Goal: Information Seeking & Learning: Learn about a topic

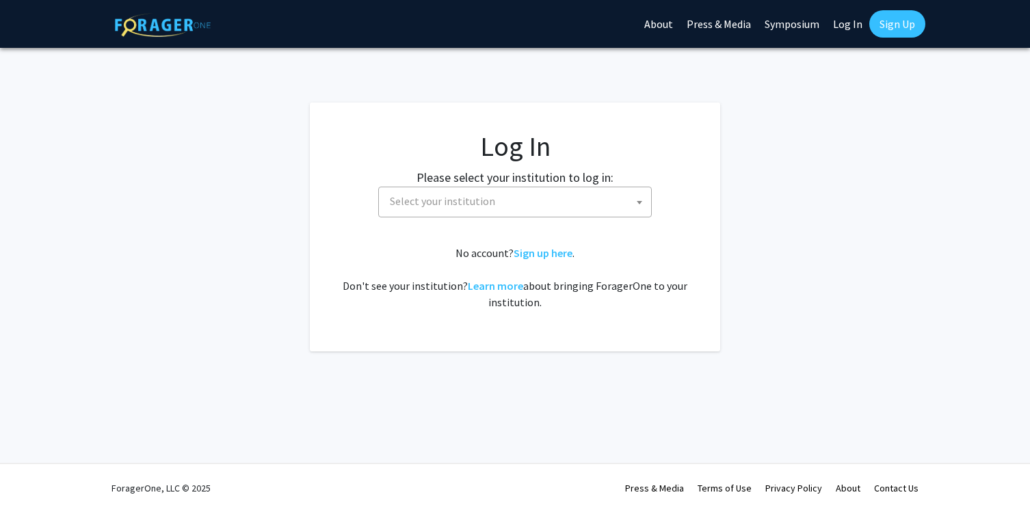
select select
click at [405, 202] on span "Select your institution" at bounding box center [442, 201] width 105 height 14
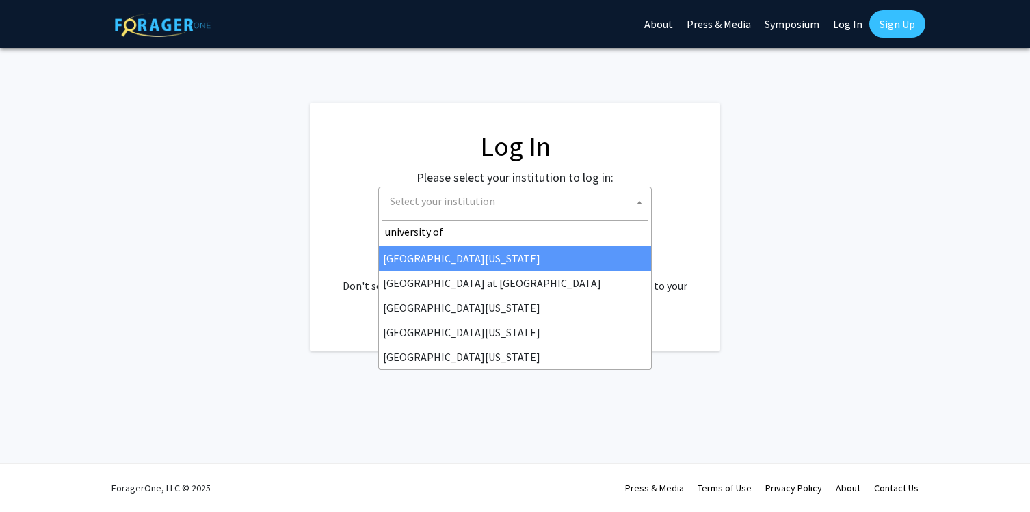
type input "university of m"
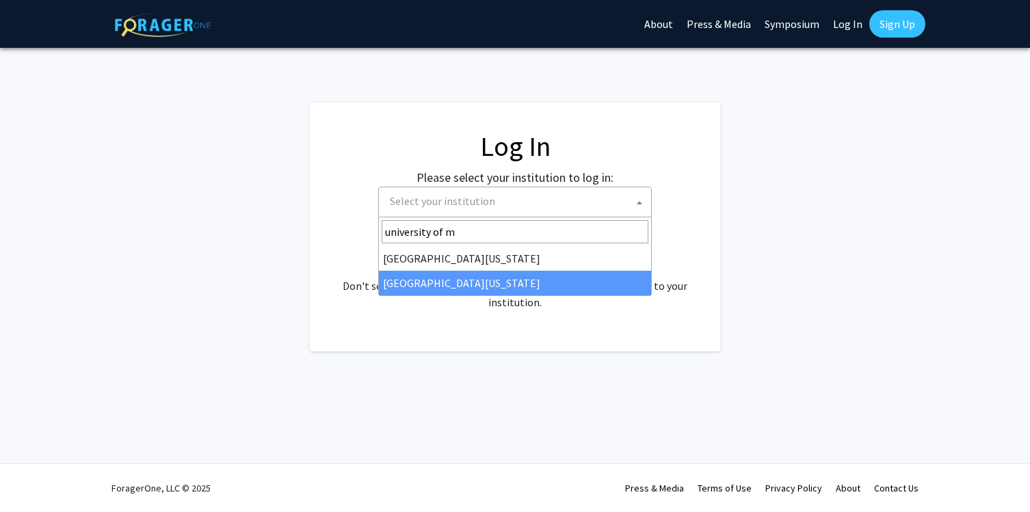
select select "33"
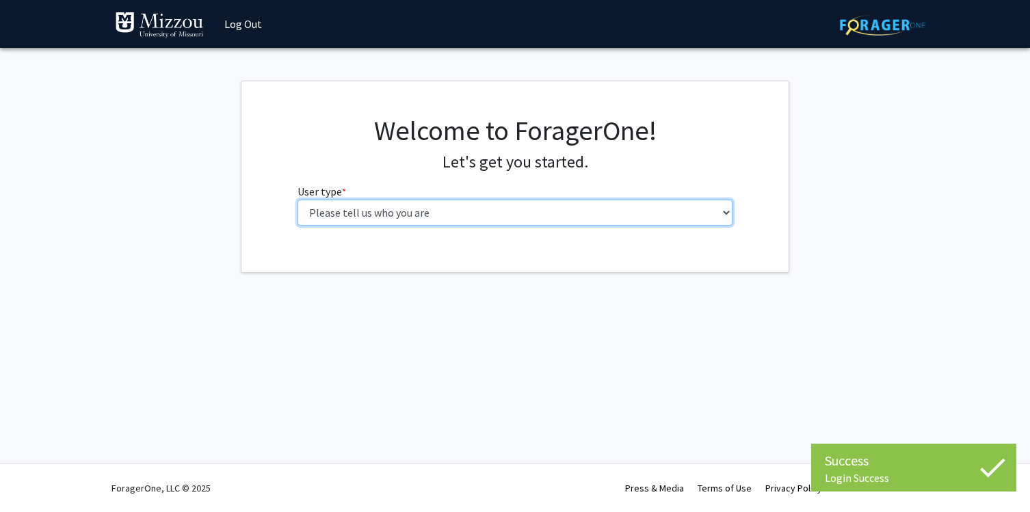
click at [595, 211] on select "Please tell us who you are Undergraduate Student Master's Student Doctoral Cand…" at bounding box center [514, 213] width 435 height 26
select select "1: undergrad"
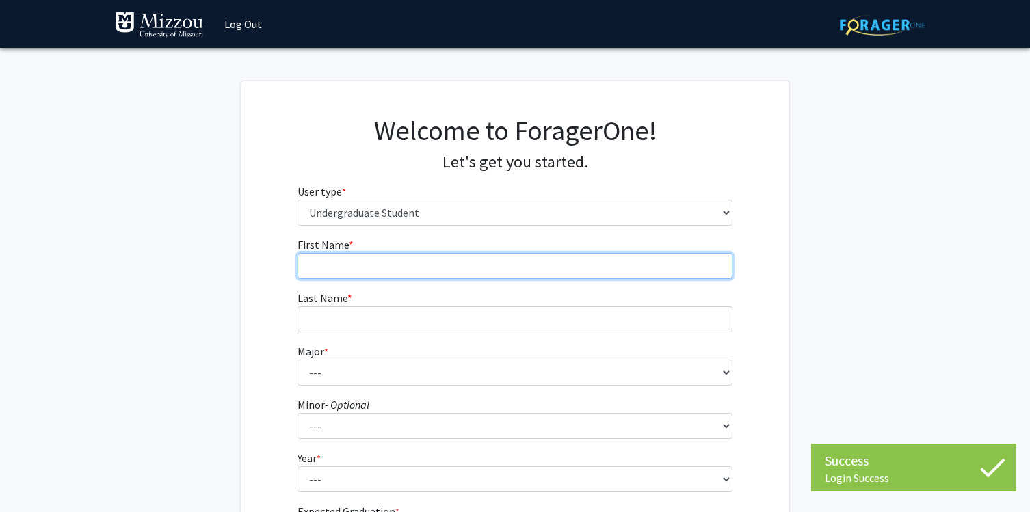
click at [572, 267] on input "First Name * required" at bounding box center [514, 266] width 435 height 26
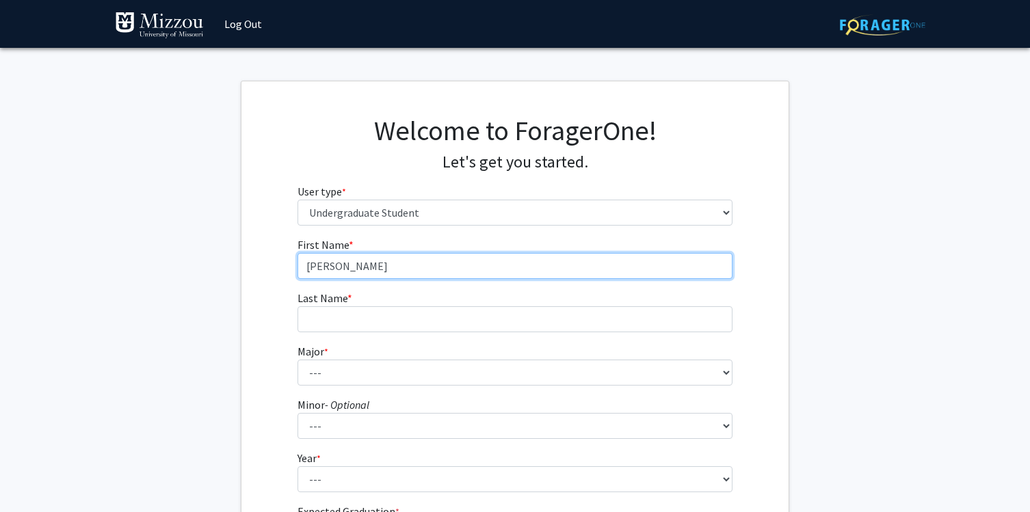
type input "[PERSON_NAME]"
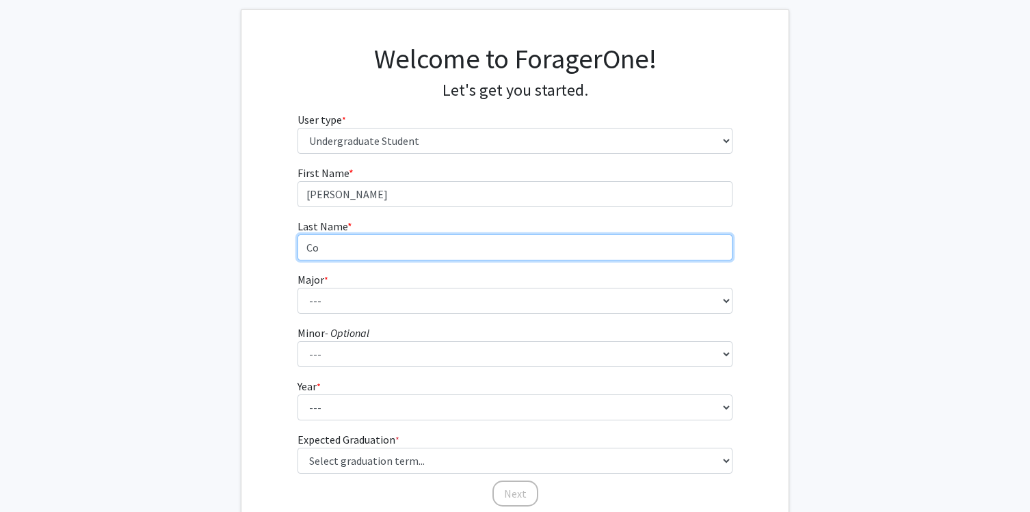
scroll to position [72, 0]
type input "Co"
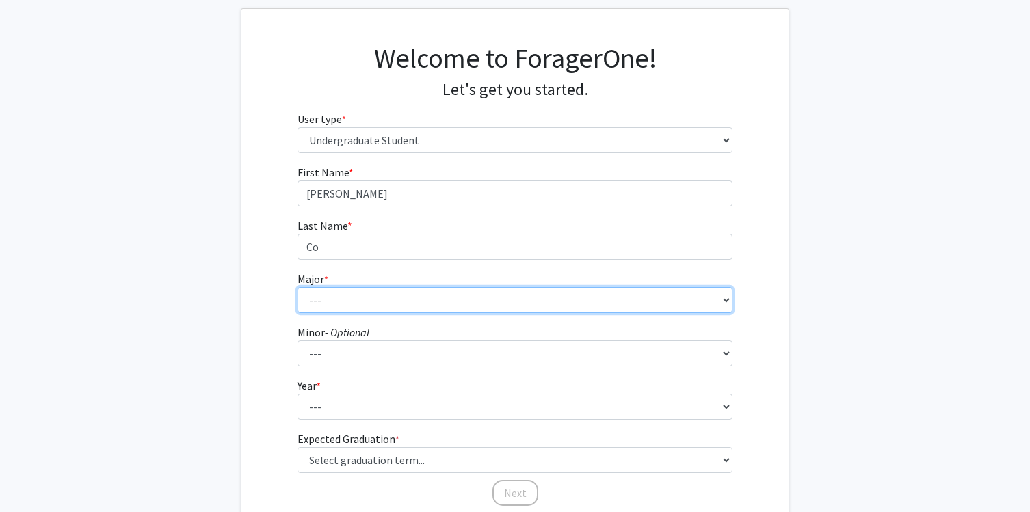
click at [515, 303] on select "--- Agribusiness Management Agricultural Education Agricultural Education: Comm…" at bounding box center [514, 300] width 435 height 26
select select "48: 2544"
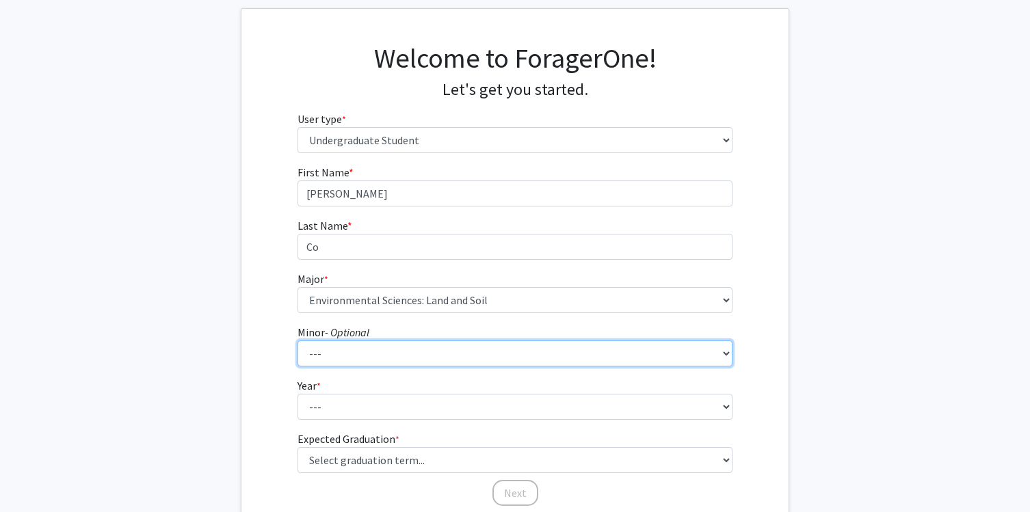
click at [509, 356] on select "--- Accountancy Aerospace Engineering Aerospace Studies Agribusiness Management…" at bounding box center [514, 353] width 435 height 26
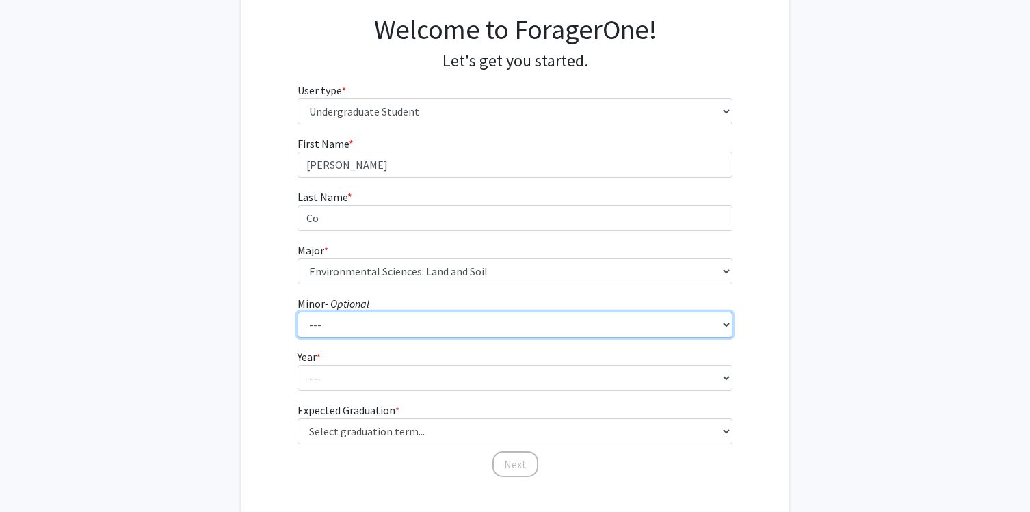
scroll to position [146, 0]
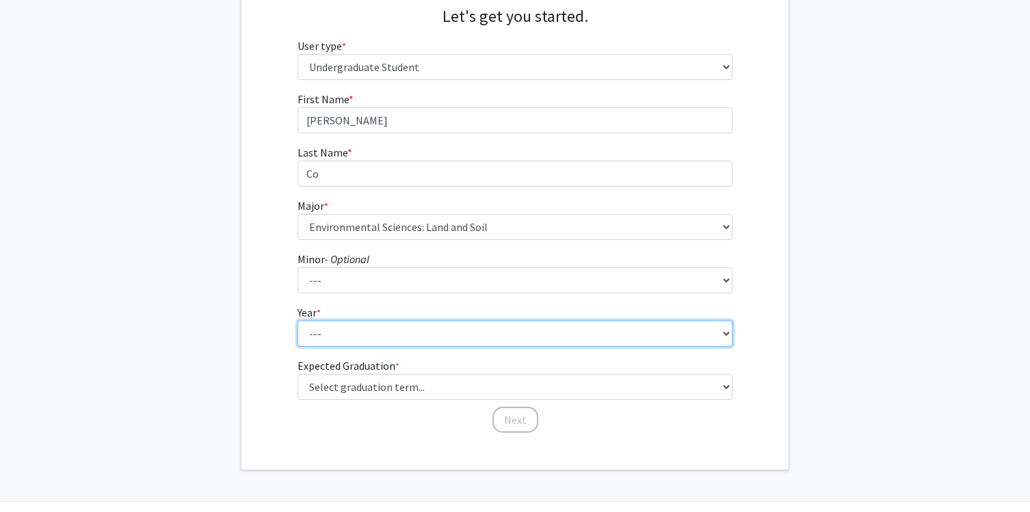
click at [508, 338] on select "--- First-year Sophomore Junior Senior Postbaccalaureate Certificate" at bounding box center [514, 334] width 435 height 26
select select "3: junior"
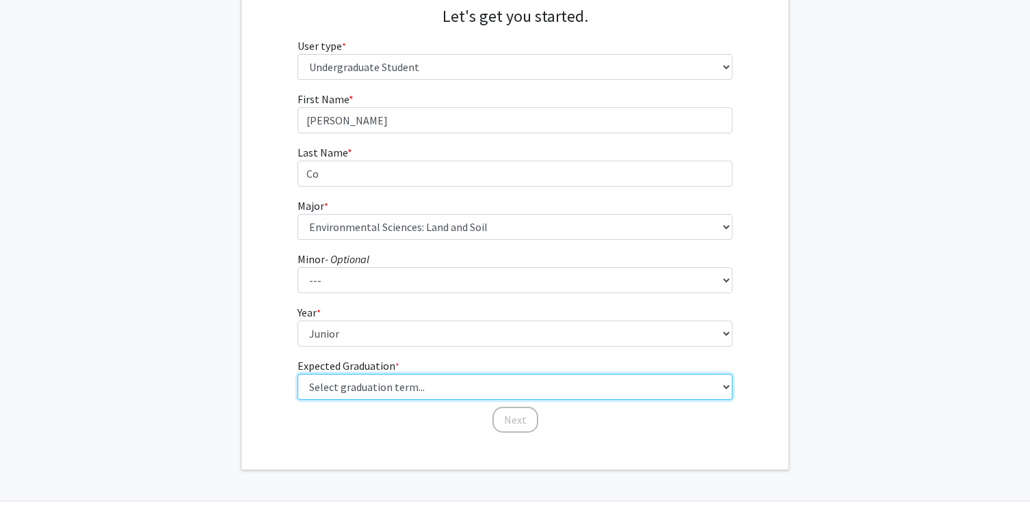
click at [503, 391] on select "Select graduation term... Spring 2025 Summer 2025 Fall 2025 Winter 2025 Spring …" at bounding box center [514, 387] width 435 height 26
select select "10: summer_2027"
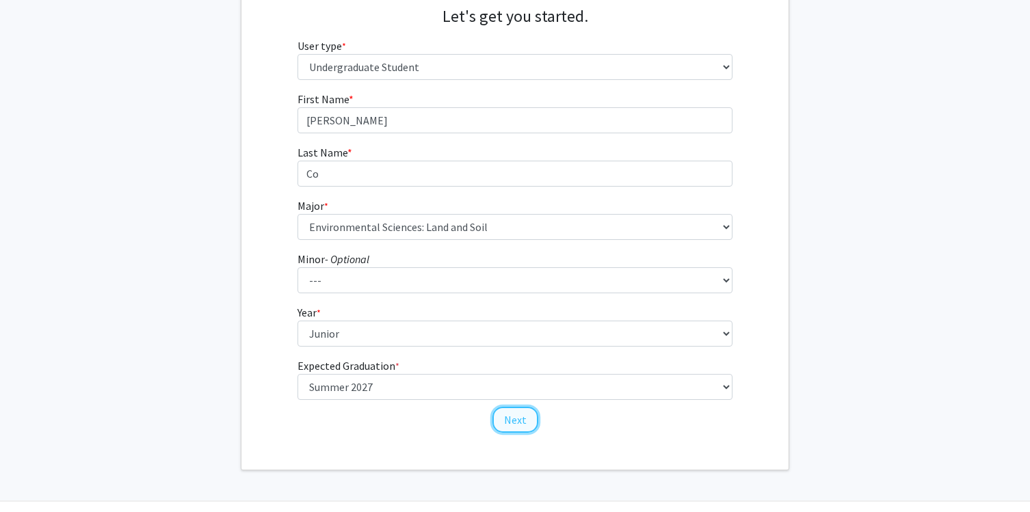
click at [507, 421] on button "Next" at bounding box center [515, 420] width 46 height 26
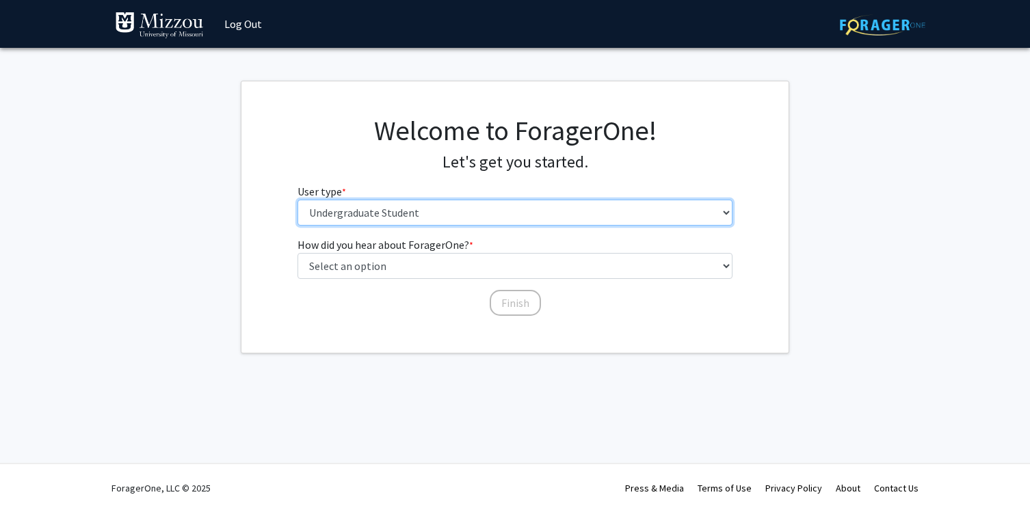
click at [459, 217] on select "Please tell us who you are Undergraduate Student Master's Student Doctoral Cand…" at bounding box center [514, 213] width 435 height 26
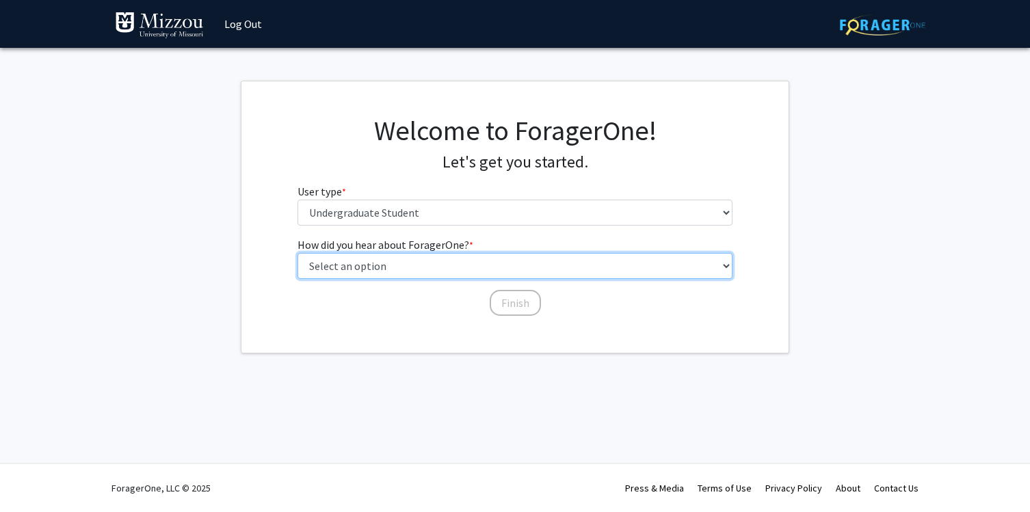
click at [485, 274] on select "Select an option Peer/student recommendation Faculty/staff recommendation Unive…" at bounding box center [514, 266] width 435 height 26
select select "2: faculty_recommendation"
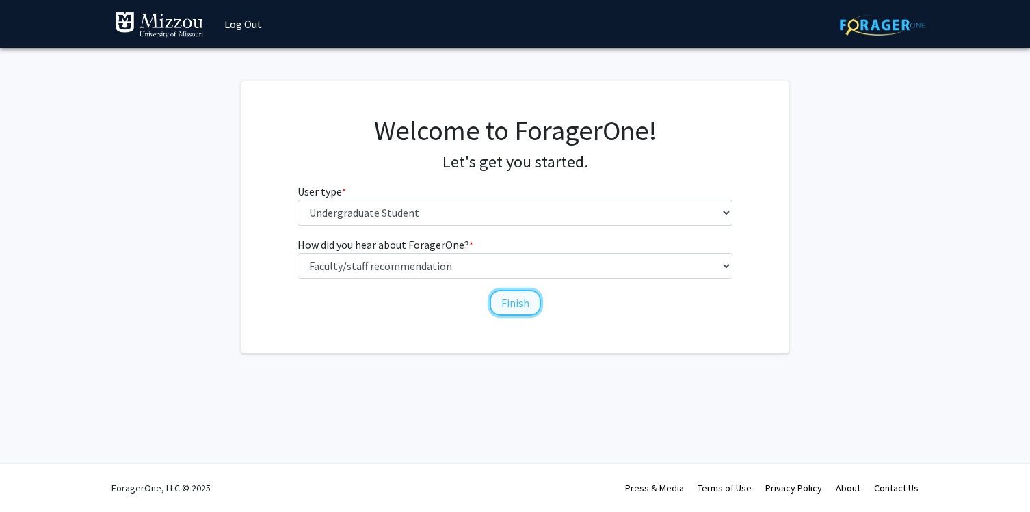
click at [518, 308] on button "Finish" at bounding box center [515, 303] width 51 height 26
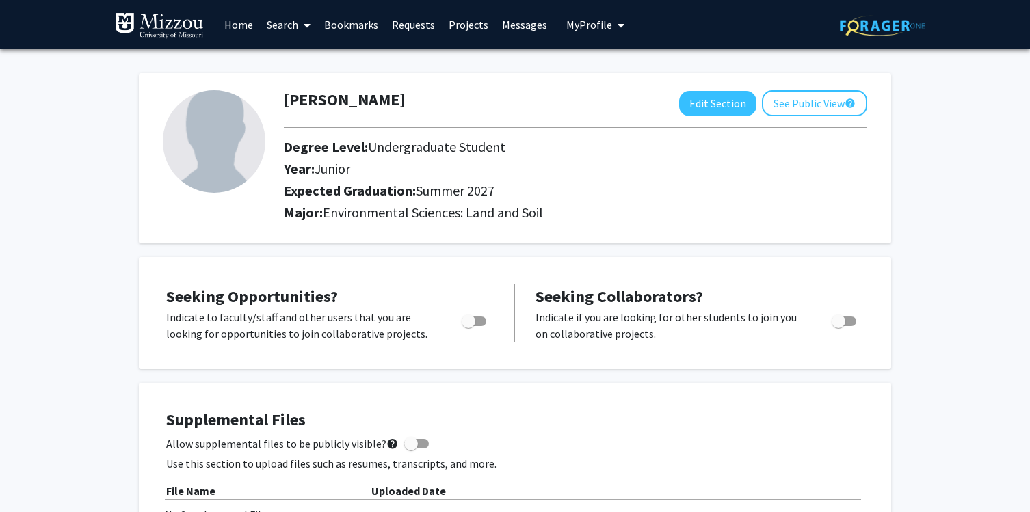
click at [234, 18] on link "Home" at bounding box center [238, 25] width 42 height 48
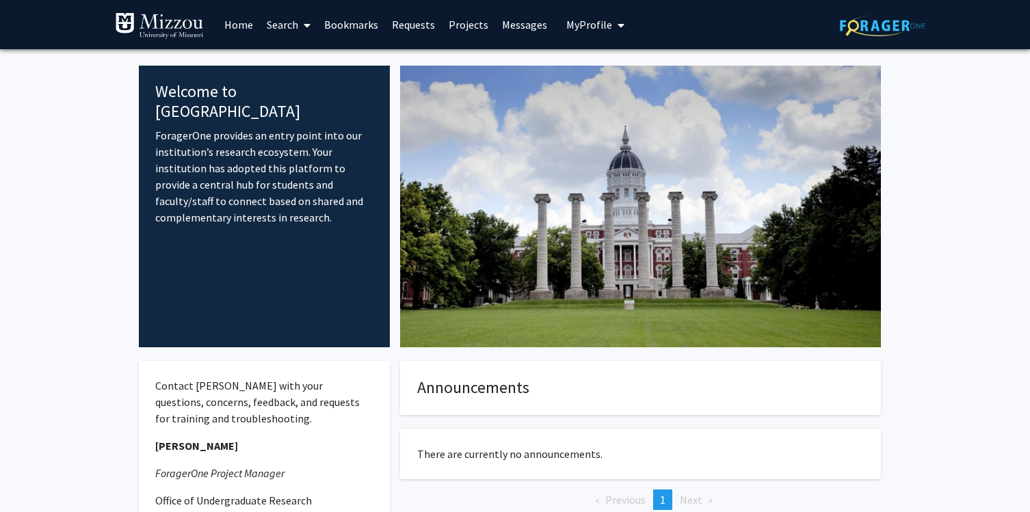
click at [280, 24] on link "Search" at bounding box center [288, 25] width 57 height 48
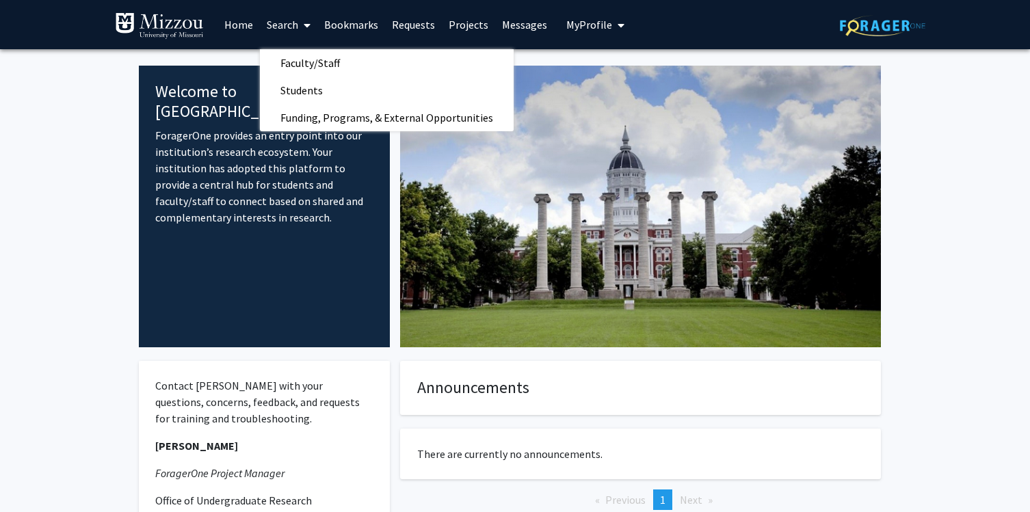
click at [569, 19] on span "My Profile" at bounding box center [589, 25] width 46 height 14
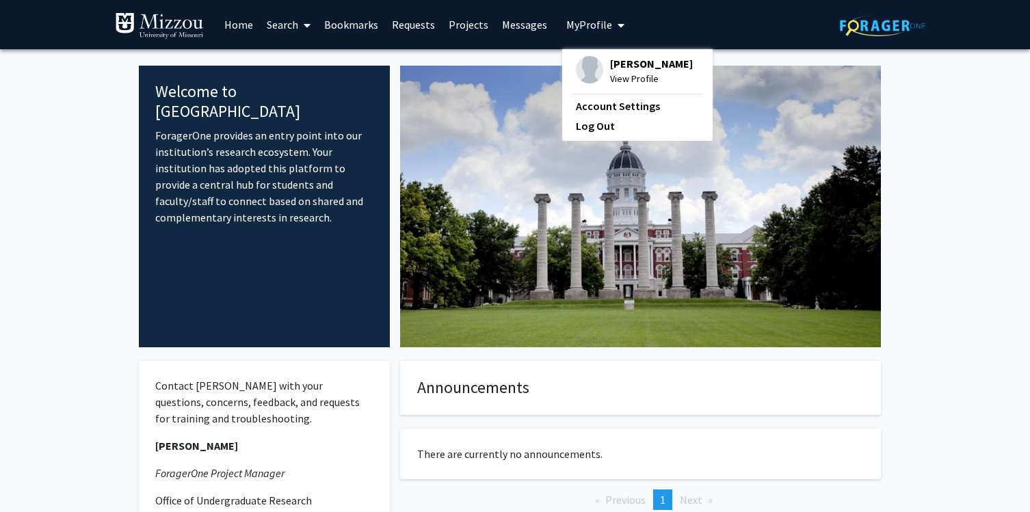
click at [515, 19] on link "Messages" at bounding box center [524, 25] width 59 height 48
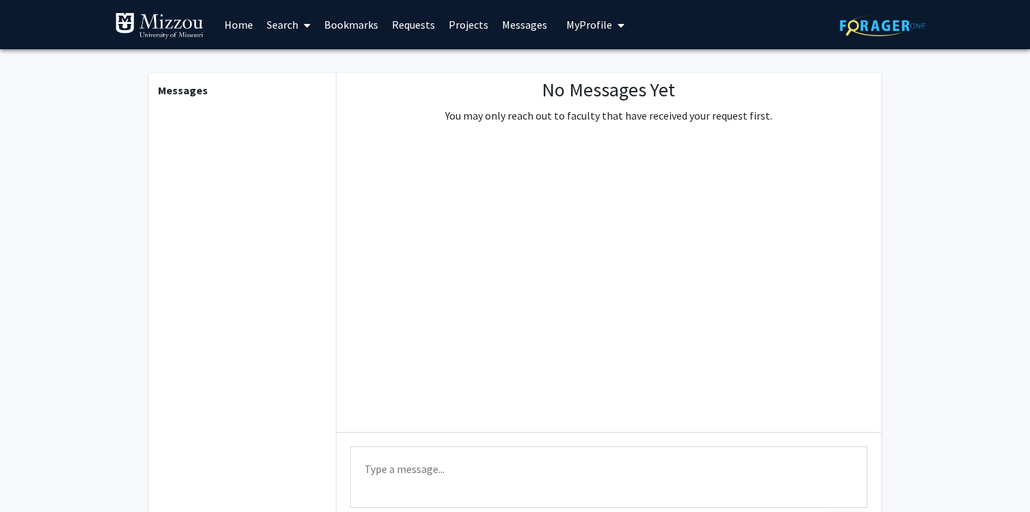
click at [410, 24] on link "Requests" at bounding box center [413, 25] width 57 height 48
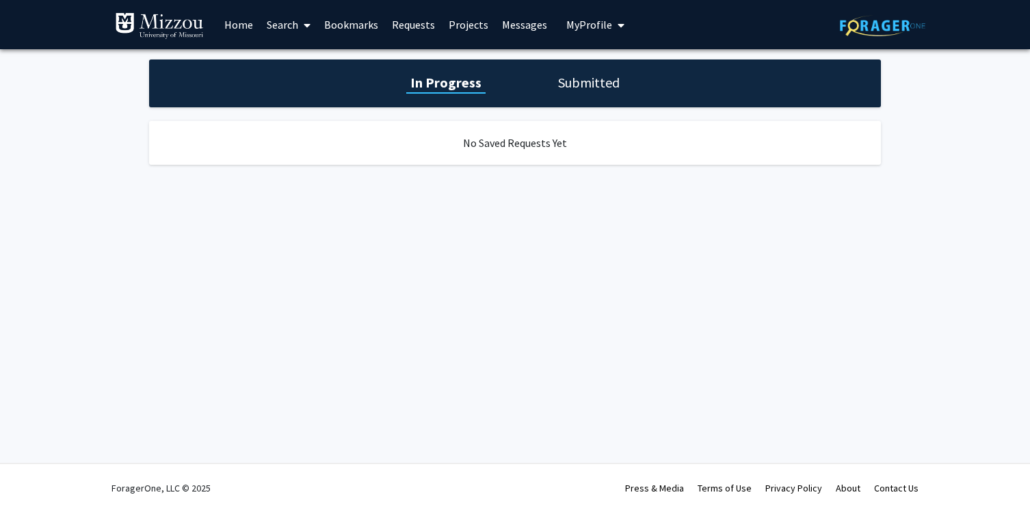
click at [457, 15] on link "Projects" at bounding box center [468, 25] width 53 height 48
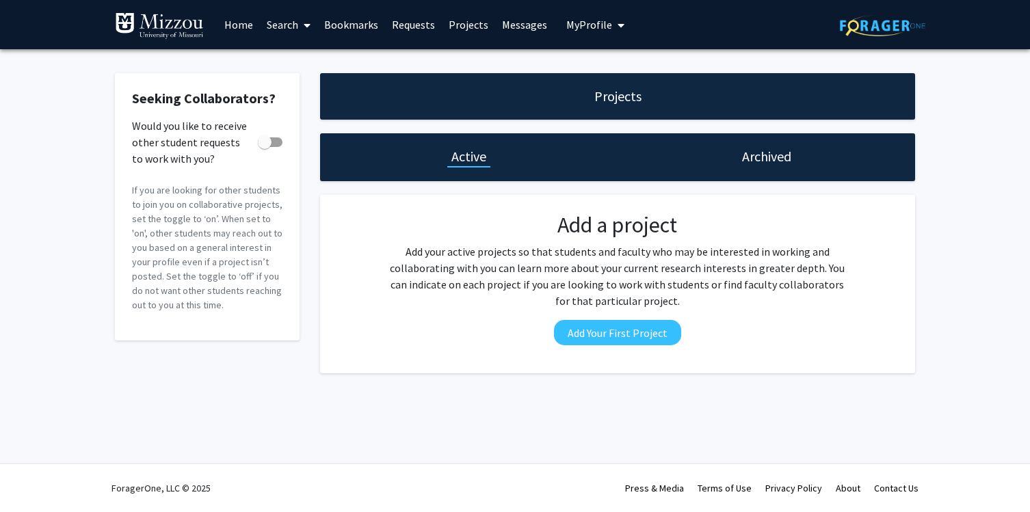
click at [303, 27] on span at bounding box center [304, 25] width 12 height 48
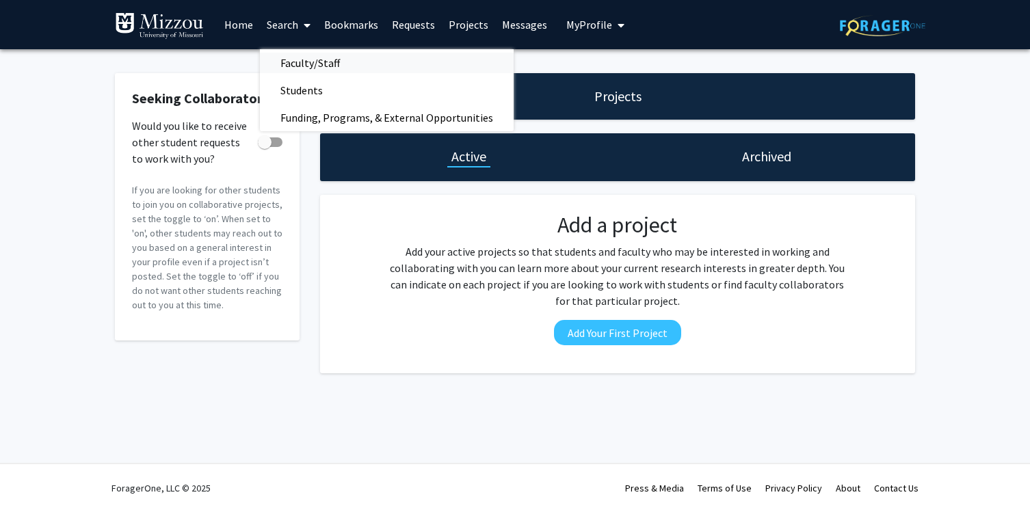
click at [315, 54] on span "Faculty/Staff" at bounding box center [310, 62] width 100 height 27
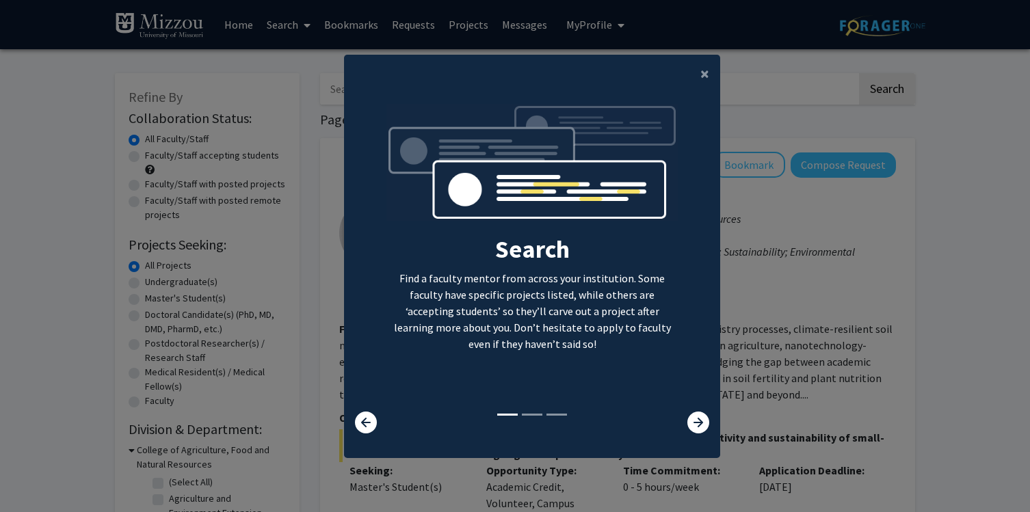
click at [522, 414] on li at bounding box center [532, 415] width 21 height 2
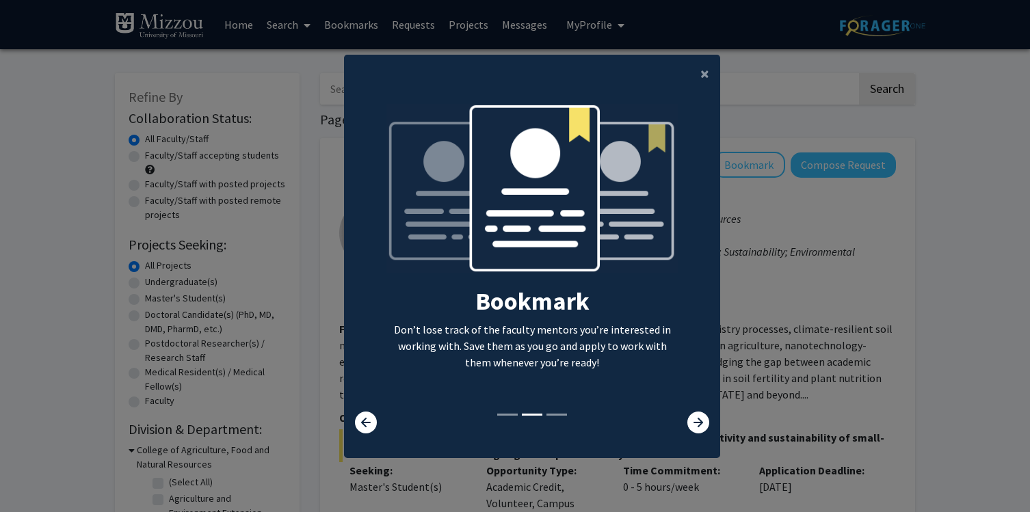
click at [559, 404] on div "Bookmark Don’t lose track of the faculty mentors you’re interested in working w…" at bounding box center [532, 258] width 292 height 308
click at [704, 70] on span "×" at bounding box center [704, 73] width 9 height 21
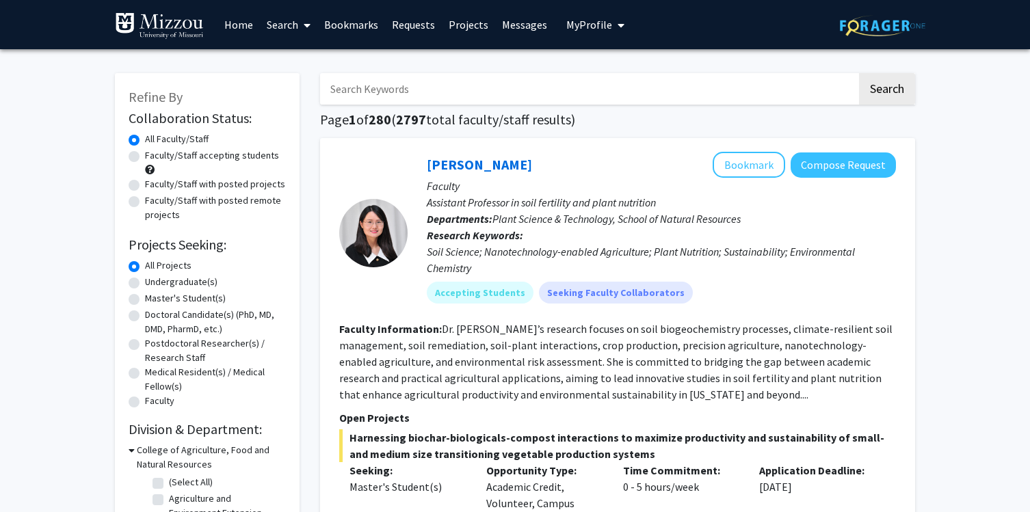
click at [215, 287] on label "Undergraduate(s)" at bounding box center [181, 282] width 72 height 14
click at [154, 284] on input "Undergraduate(s)" at bounding box center [149, 279] width 9 height 9
radio input "true"
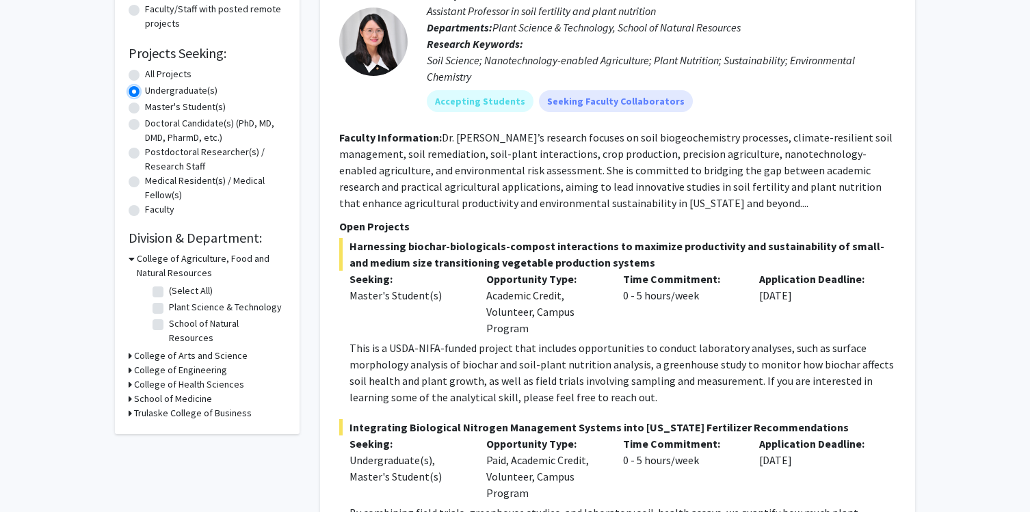
scroll to position [193, 0]
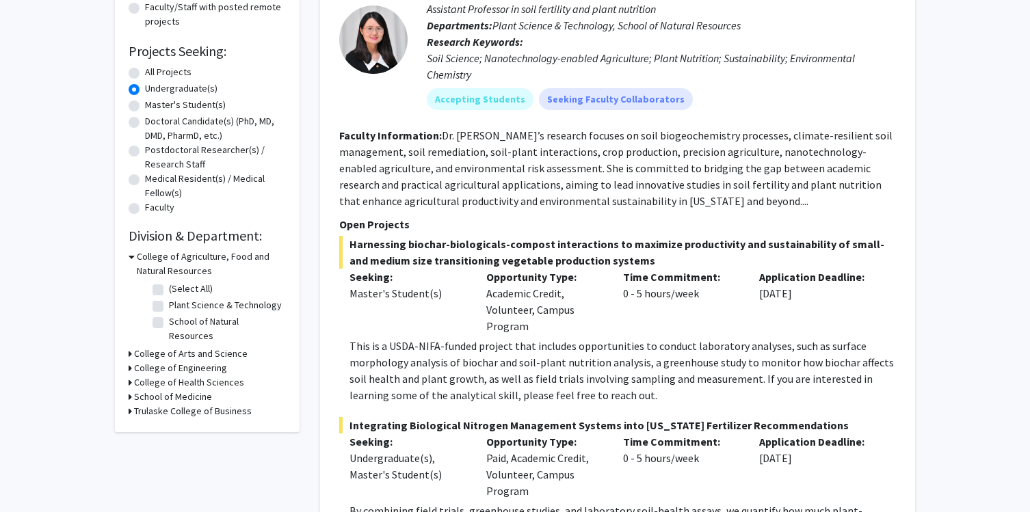
click at [248, 316] on label "School of Natural Resources" at bounding box center [225, 328] width 113 height 29
click at [178, 316] on input "School of Natural Resources" at bounding box center [173, 318] width 9 height 9
checkbox input "true"
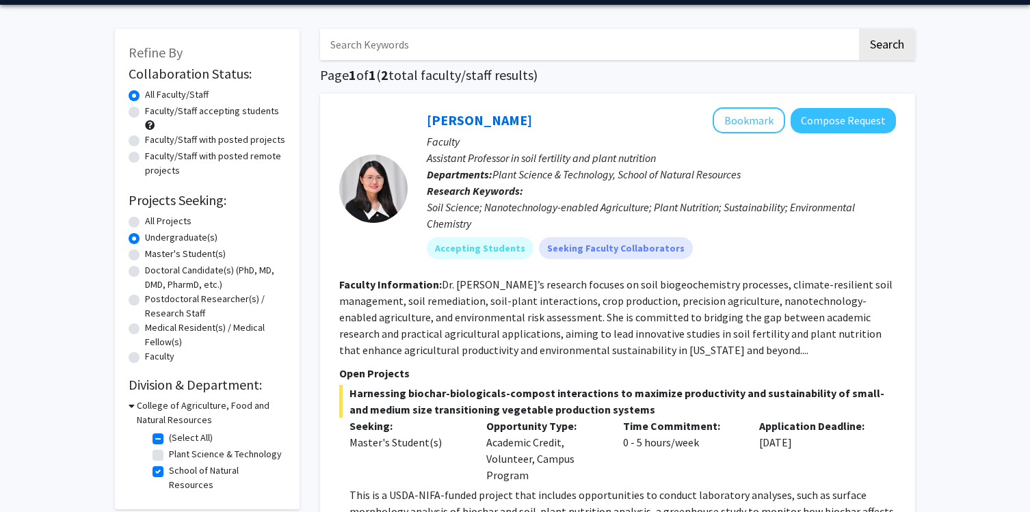
scroll to position [20, 0]
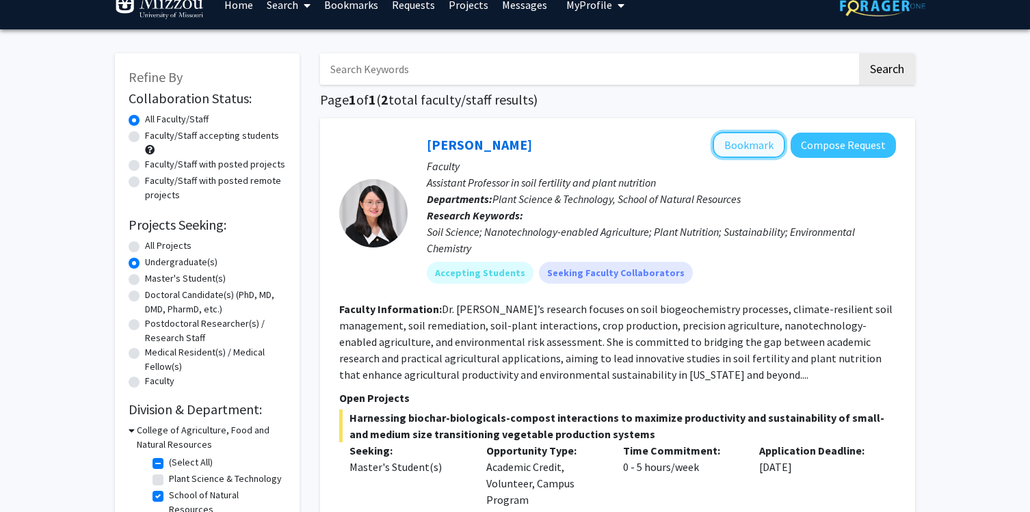
click at [727, 137] on button "Bookmark" at bounding box center [748, 145] width 72 height 26
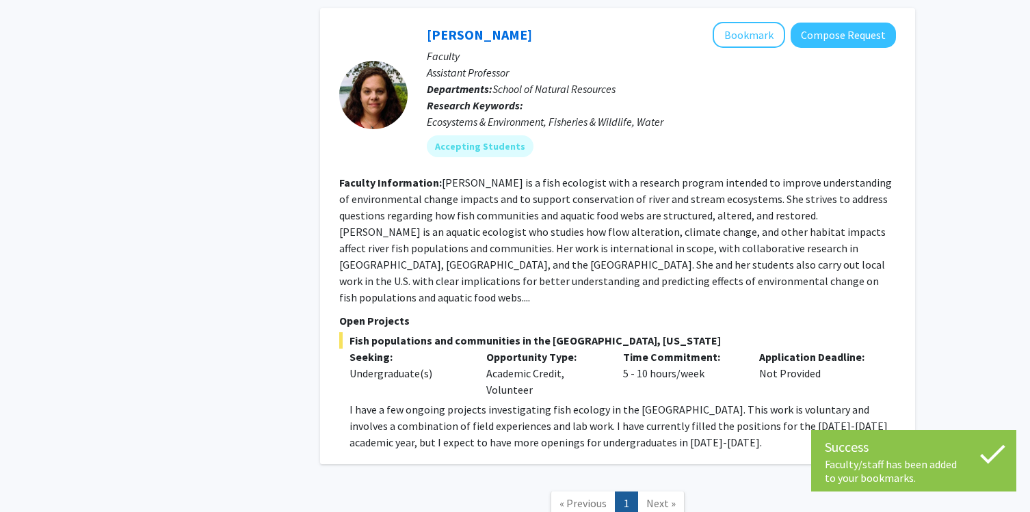
scroll to position [779, 0]
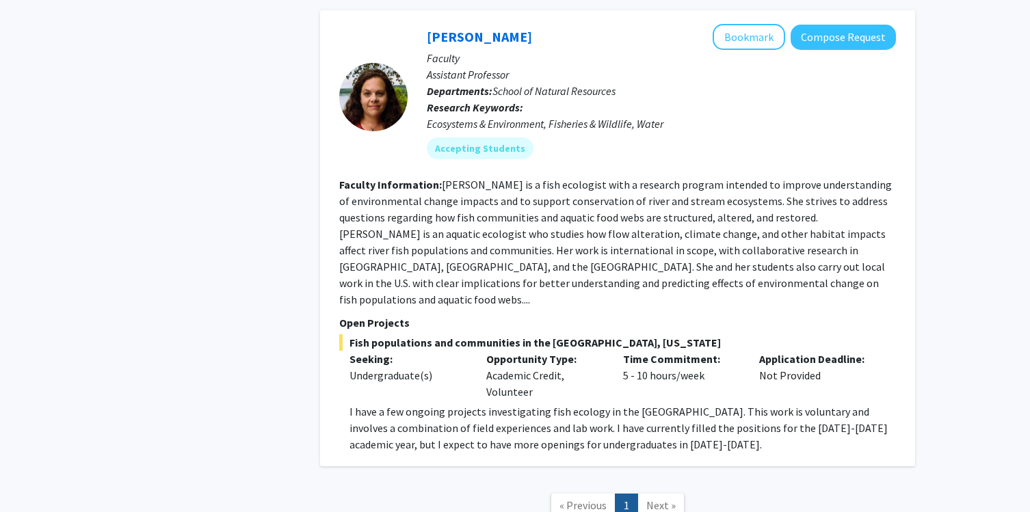
click at [755, 50] on p "Faculty" at bounding box center [661, 58] width 469 height 16
click at [753, 37] on button "Bookmark" at bounding box center [748, 37] width 72 height 26
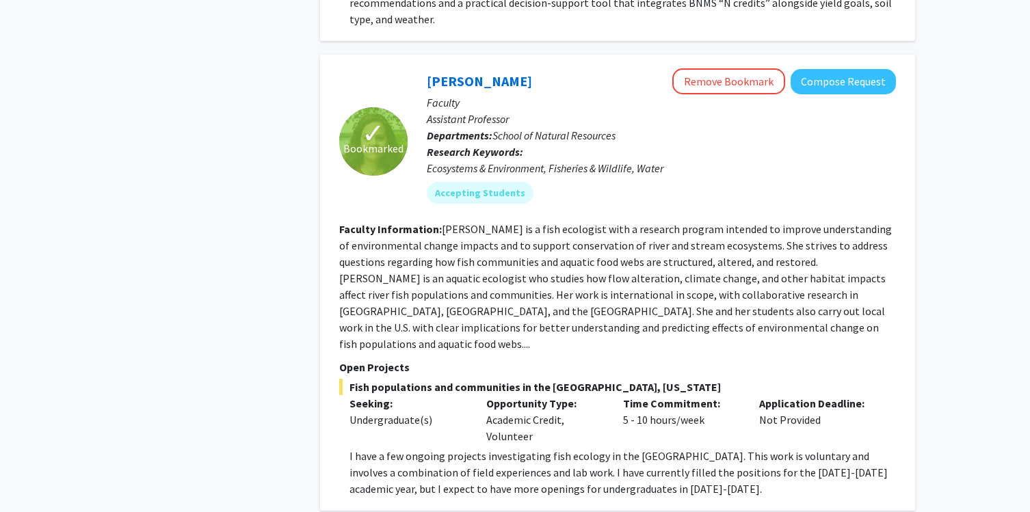
scroll to position [581, 0]
